Goal: Check status: Check status

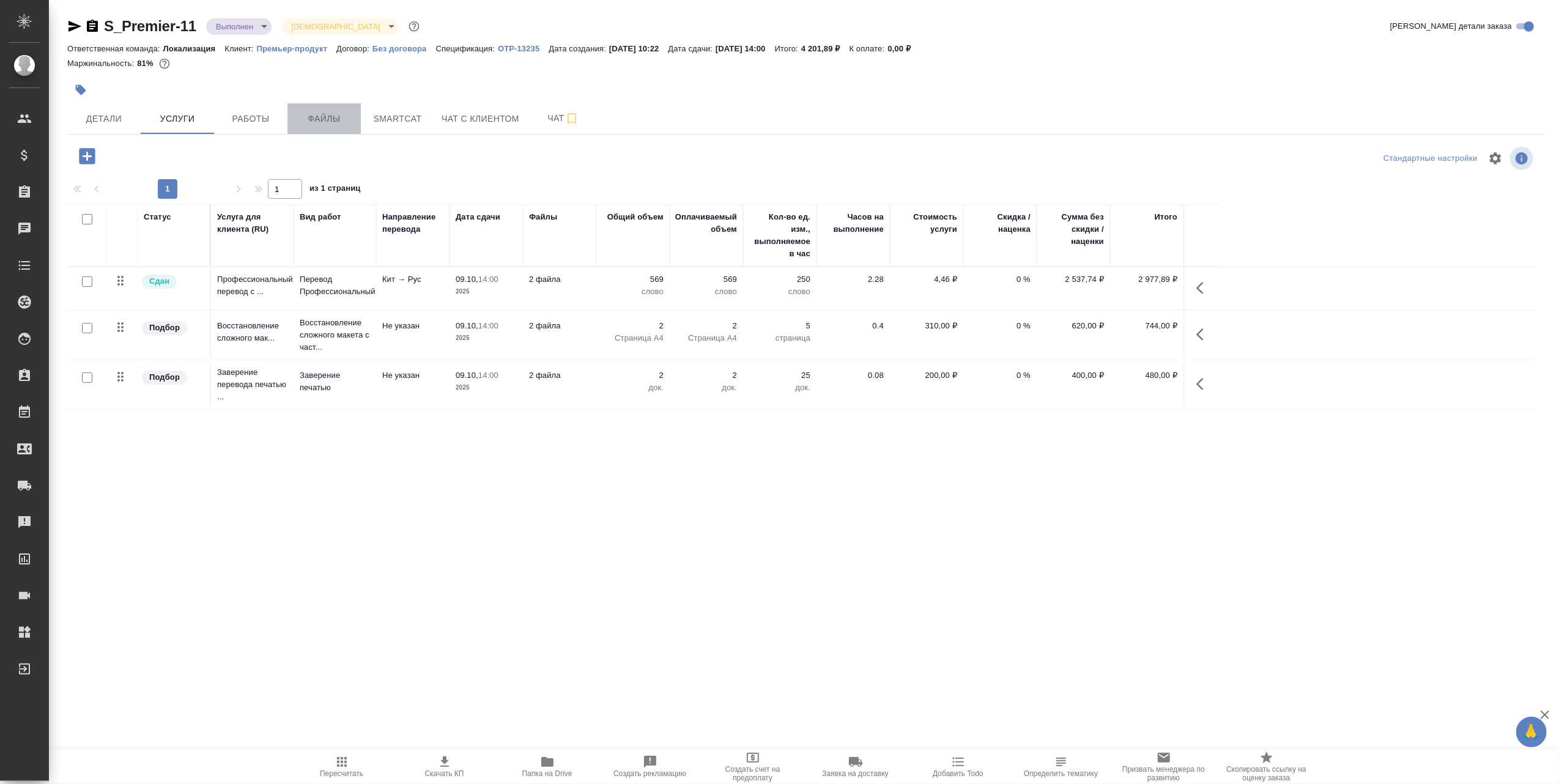
click at [320, 116] on span "Файлы" at bounding box center [324, 118] width 59 height 15
click at [93, 116] on span "Детали" at bounding box center [104, 118] width 59 height 15
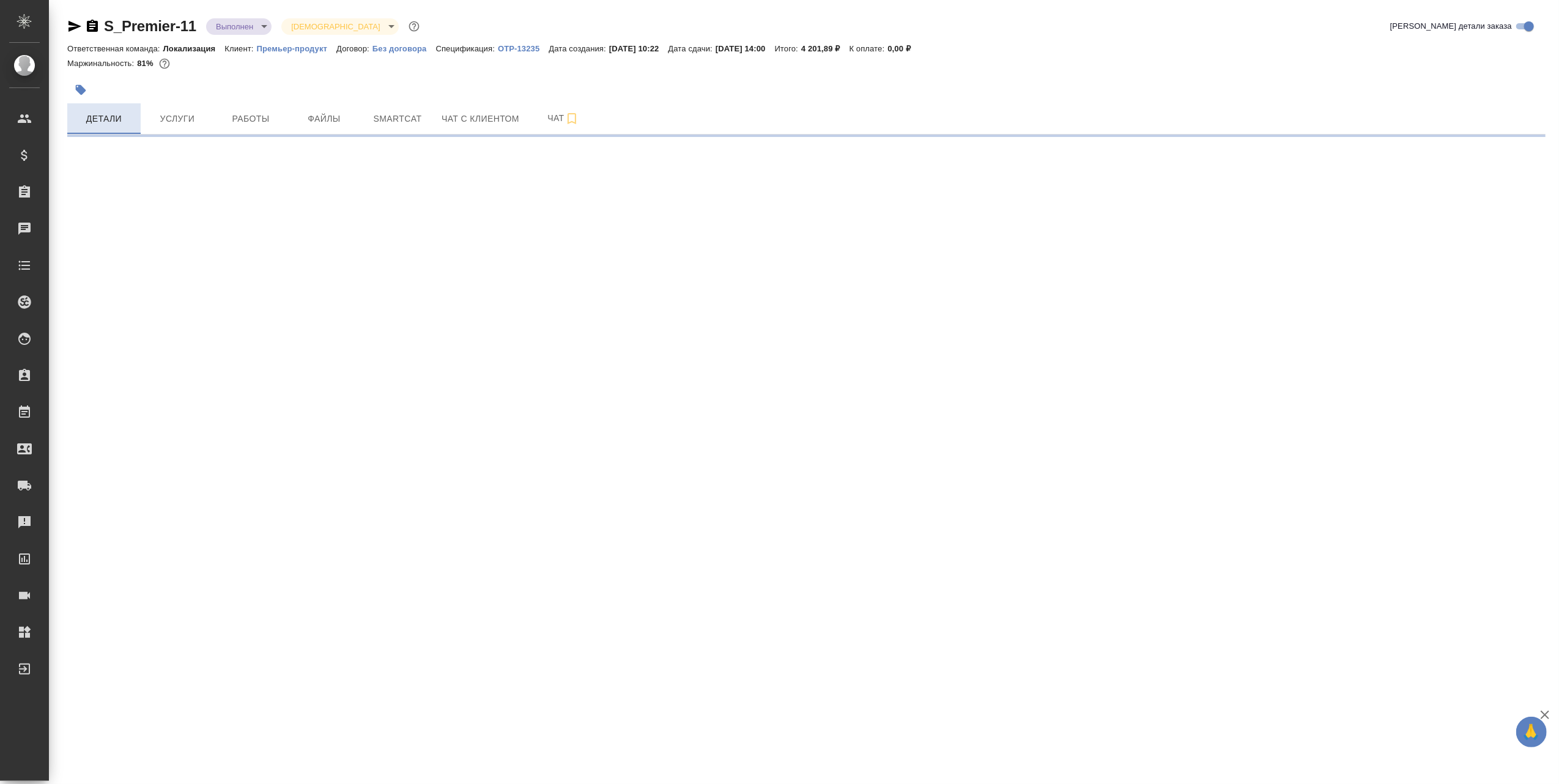
select select "RU"
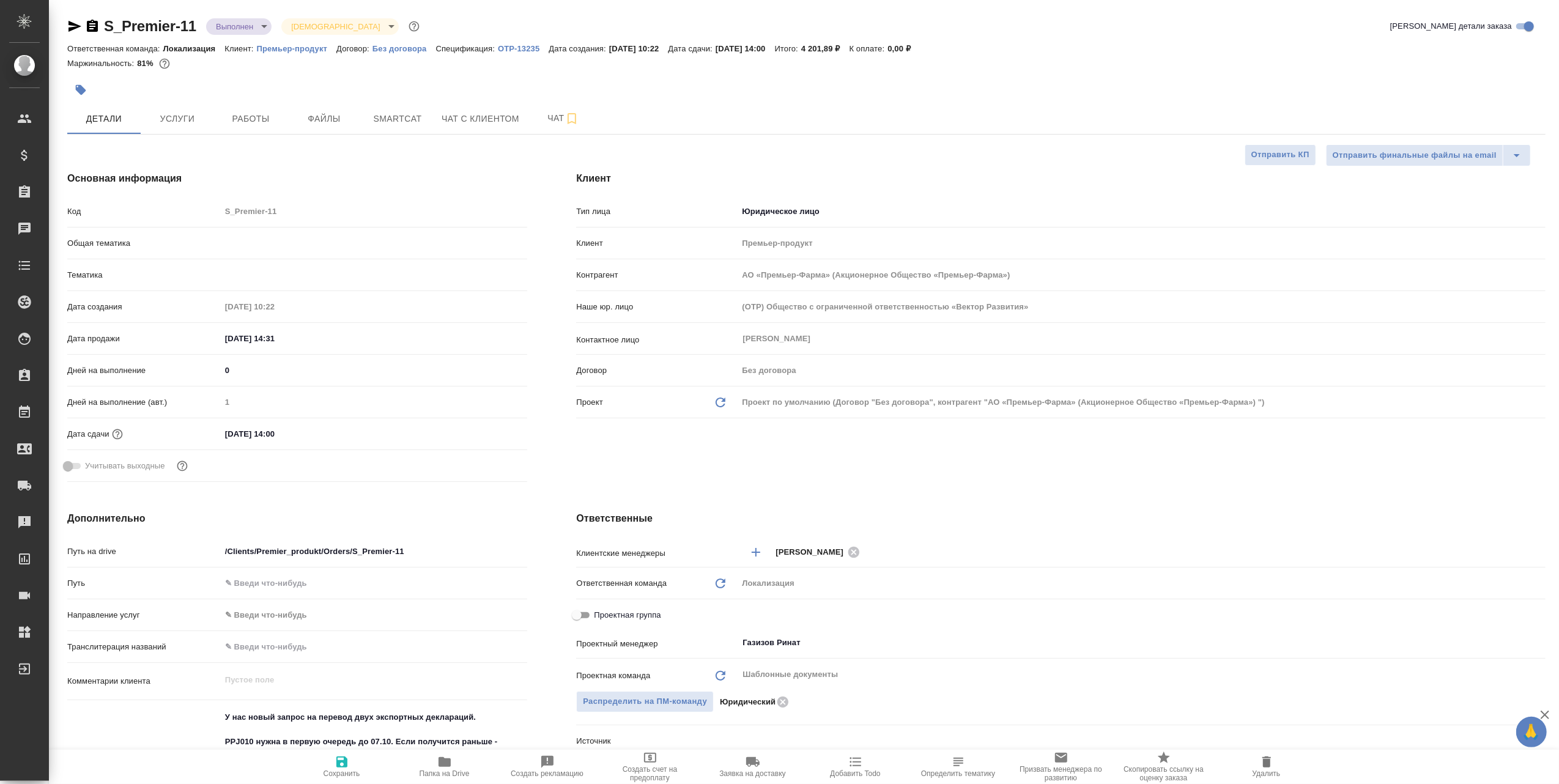
type textarea "x"
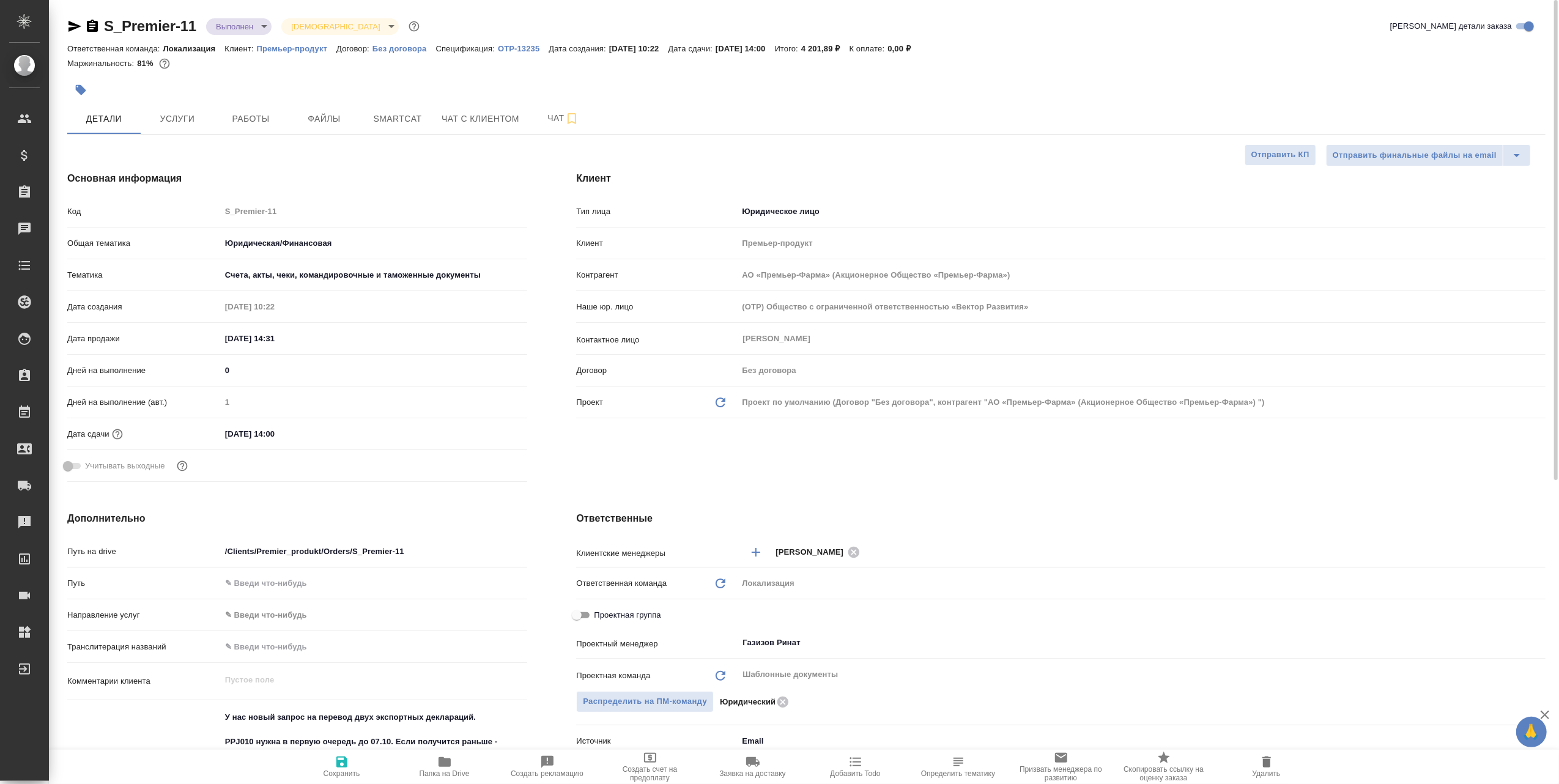
type input "АО «Премьер-Фарма» (Акционерное Общество «Премьер-Фарма»)"
type textarea "x"
